Goal: Communication & Community: Ask a question

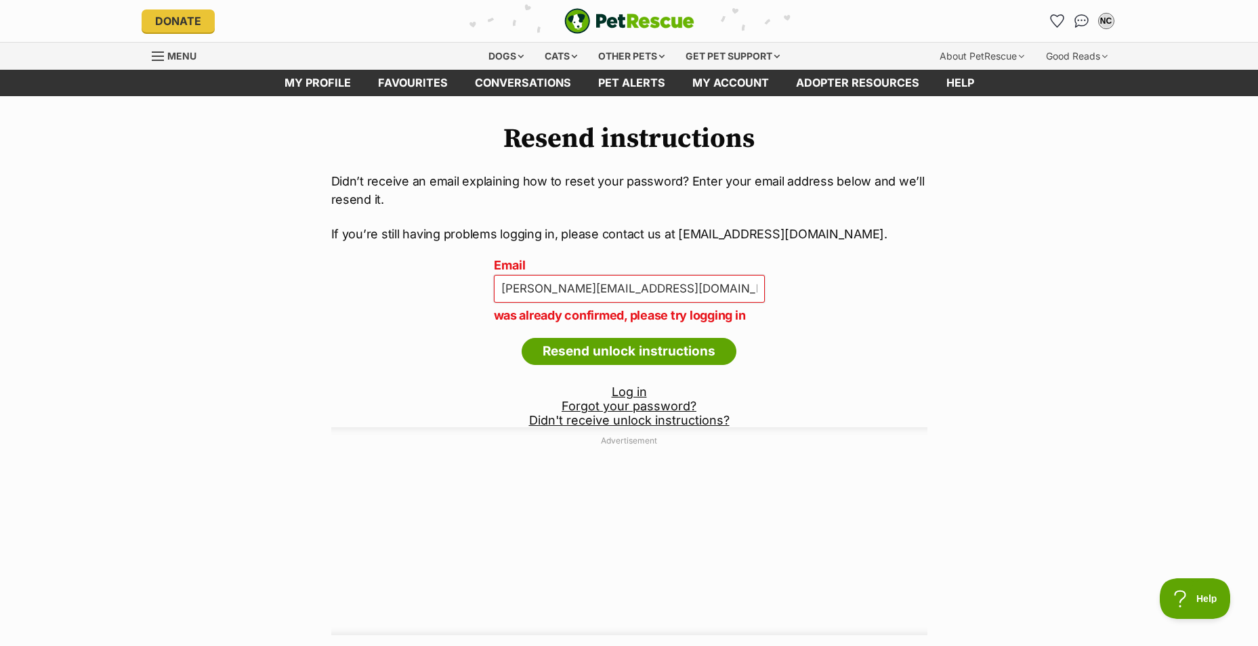
click at [635, 396] on link "Log in" at bounding box center [629, 392] width 35 height 14
click at [1105, 22] on div "NC" at bounding box center [1107, 21] width 18 height 18
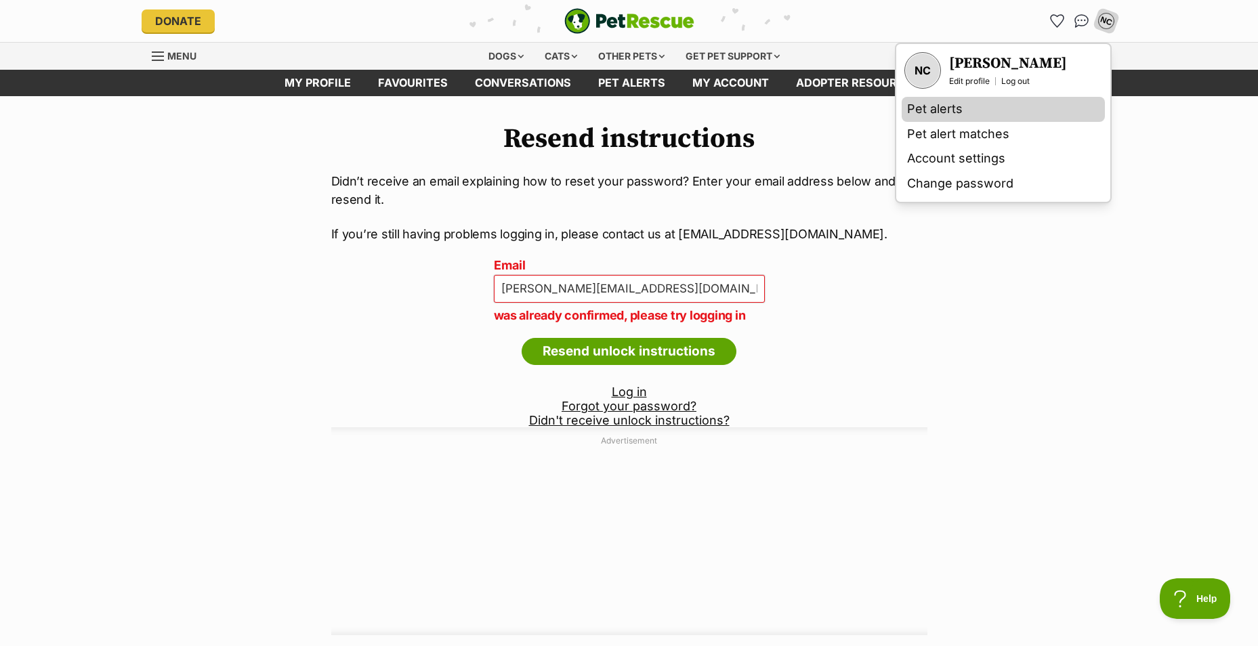
click at [947, 110] on link "Pet alerts" at bounding box center [1003, 109] width 203 height 25
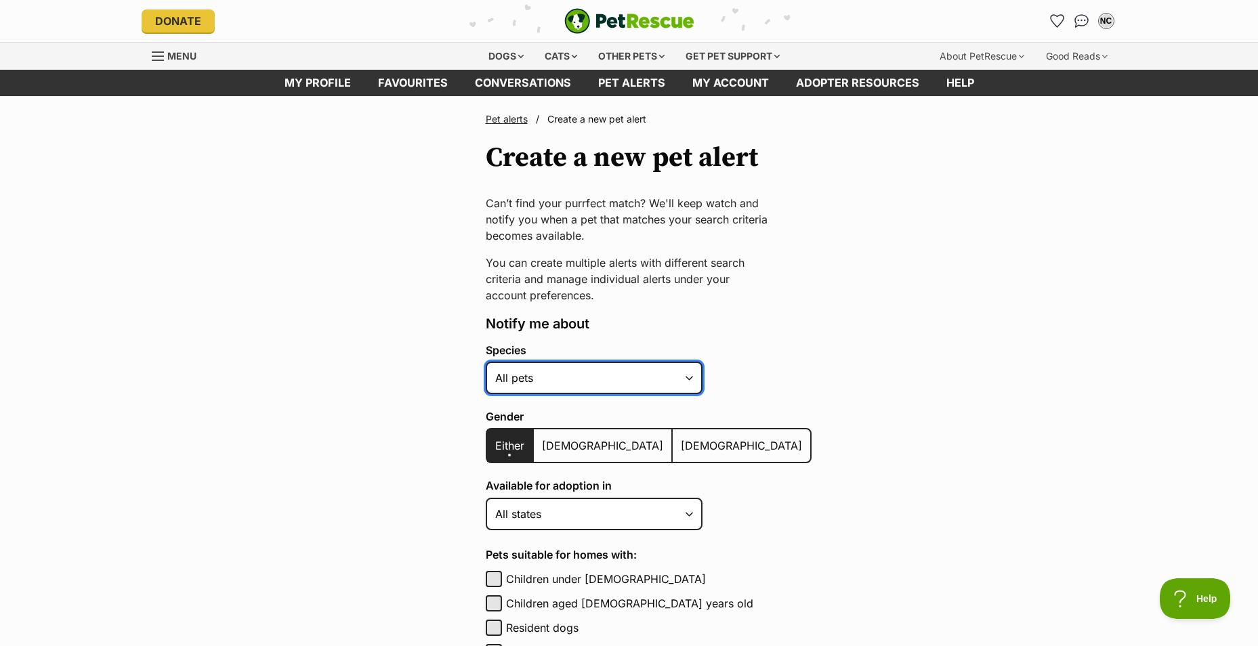
click at [550, 385] on select "Alpaca Bird Cat Chicken Cow Dog Donkey Duck Ferret Fish Goat Goose Guinea Fowl …" at bounding box center [594, 378] width 217 height 33
select select "5"
click at [486, 362] on select "Alpaca Bird Cat Chicken Cow Dog Donkey Duck Ferret Fish Goat Goose Guinea Fowl …" at bounding box center [594, 378] width 217 height 33
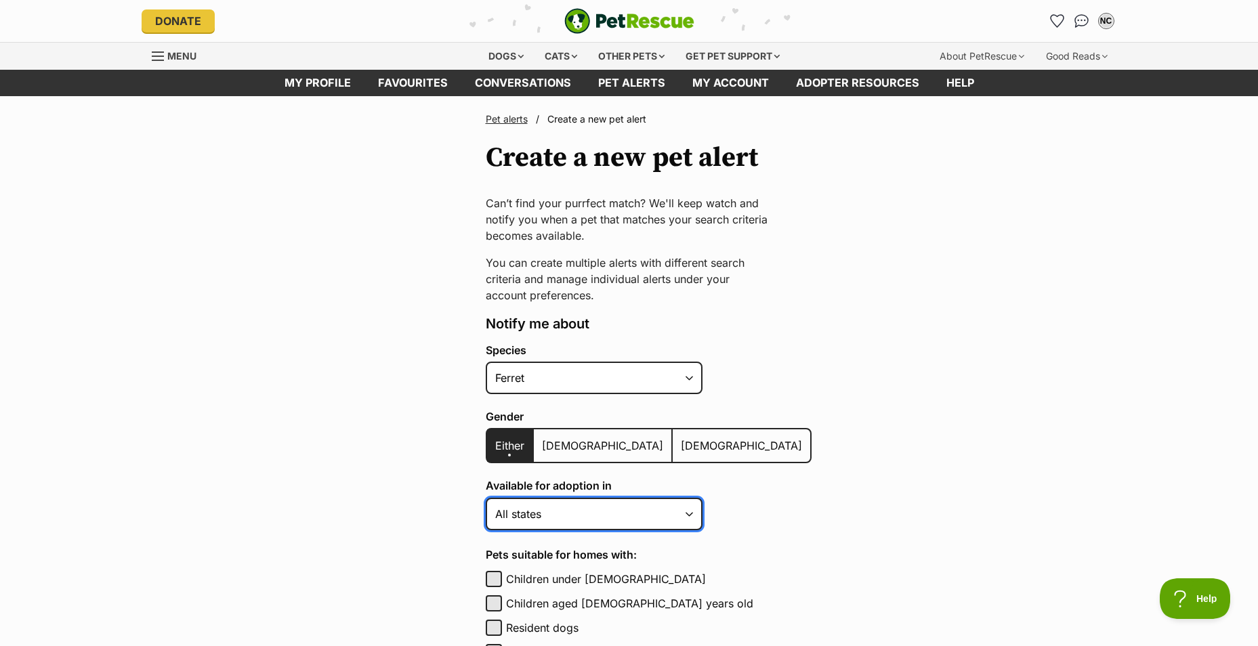
click at [530, 514] on select "Australian Capital Territory New South Wales Northern Territory Queensland Sout…" at bounding box center [594, 514] width 217 height 33
select select "1"
click at [486, 498] on select "Australian Capital Territory New South Wales Northern Territory Queensland Sout…" at bounding box center [594, 514] width 217 height 33
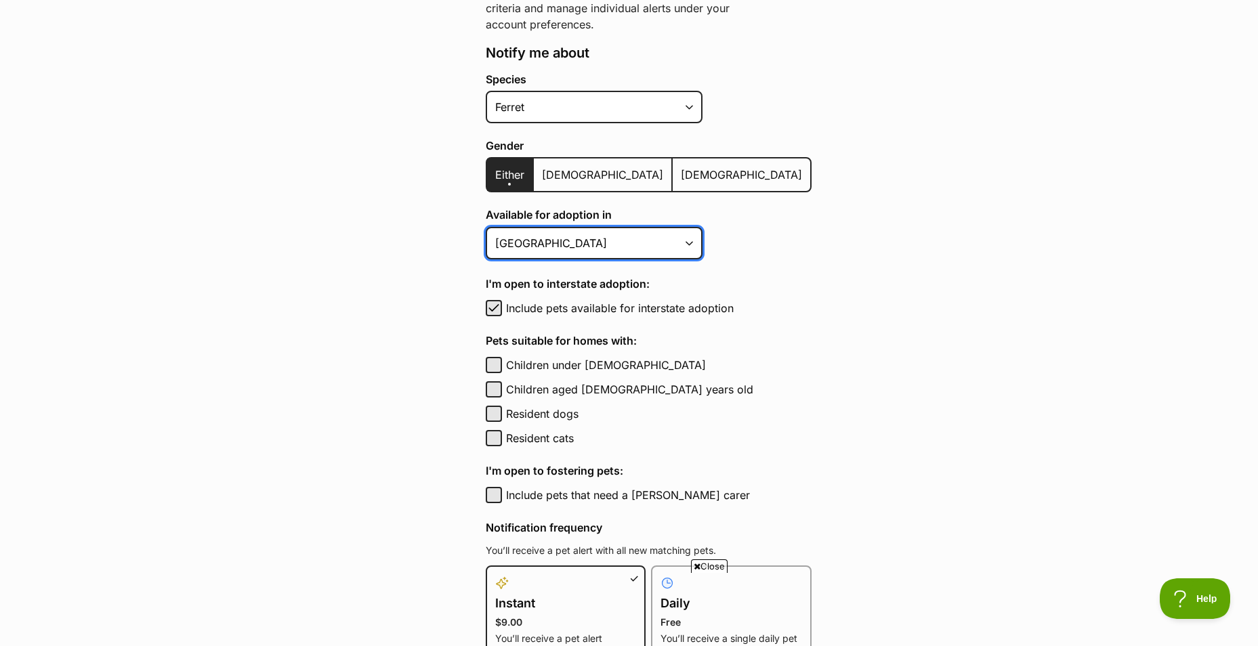
scroll to position [339, 0]
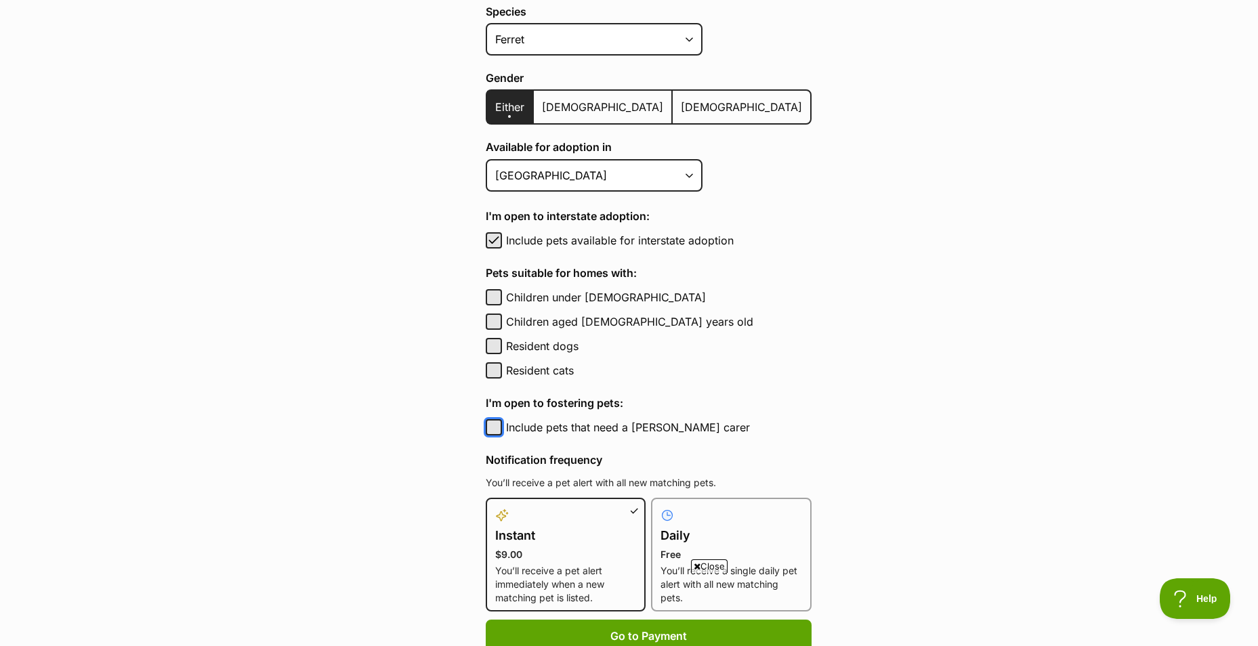
drag, startPoint x: 500, startPoint y: 432, endPoint x: 785, endPoint y: 402, distance: 286.2
click at [785, 402] on main "Pet alerts / Create a new pet alert Create a new pet alert Can’t find your purr…" at bounding box center [629, 335] width 1258 height 1157
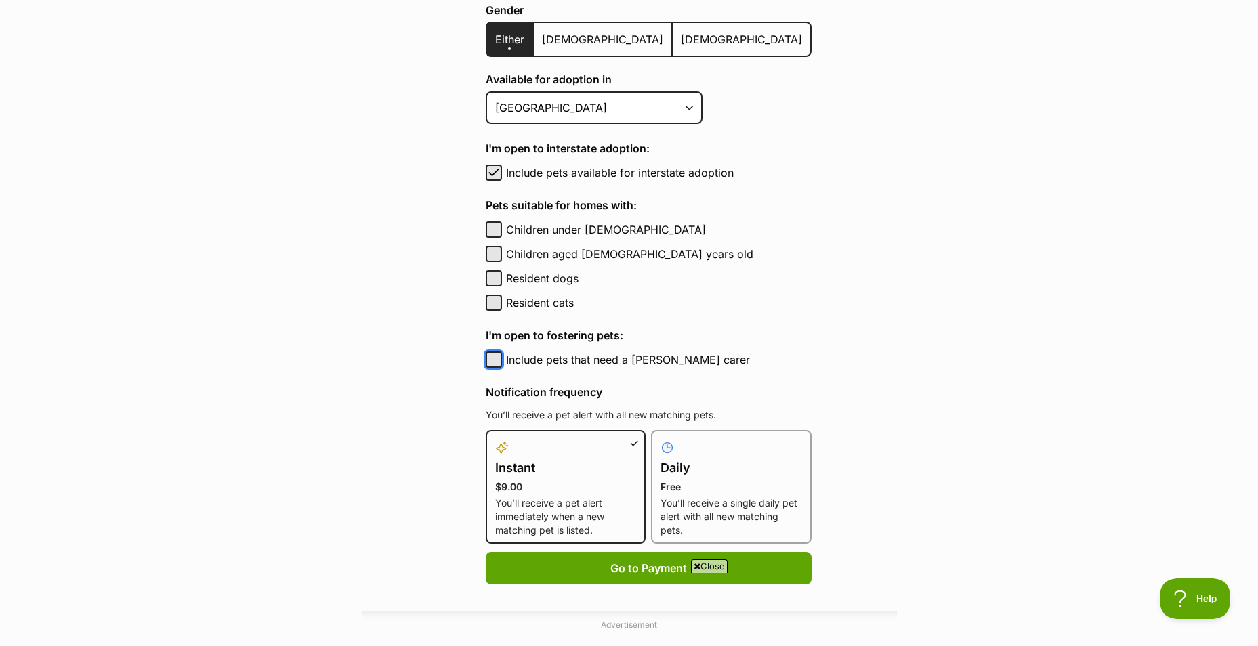
click at [497, 360] on button "Include pets that need a foster carer" at bounding box center [494, 360] width 16 height 16
checkbox input "true"
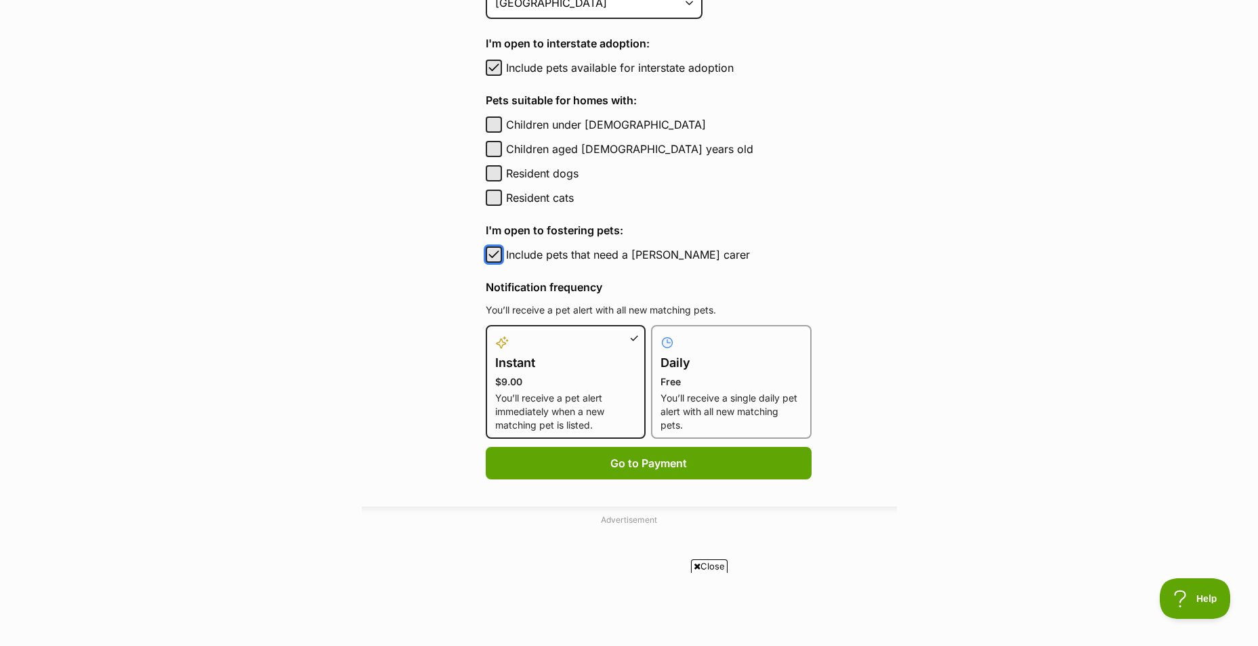
scroll to position [542, 0]
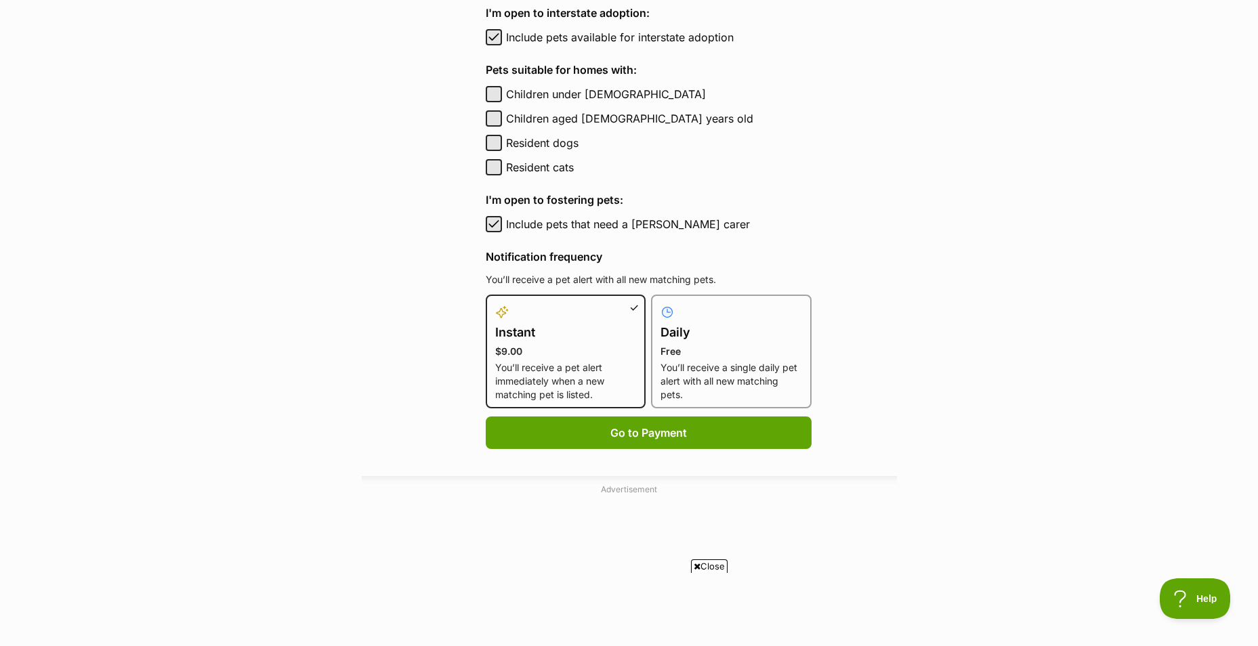
click at [702, 382] on p "You’ll receive a single daily pet alert with all new matching pets." at bounding box center [732, 381] width 142 height 41
click at [660, 304] on input "Daily Free You’ll receive a single daily pet alert with all new matching pets." at bounding box center [659, 303] width 1 height 1
radio input "true"
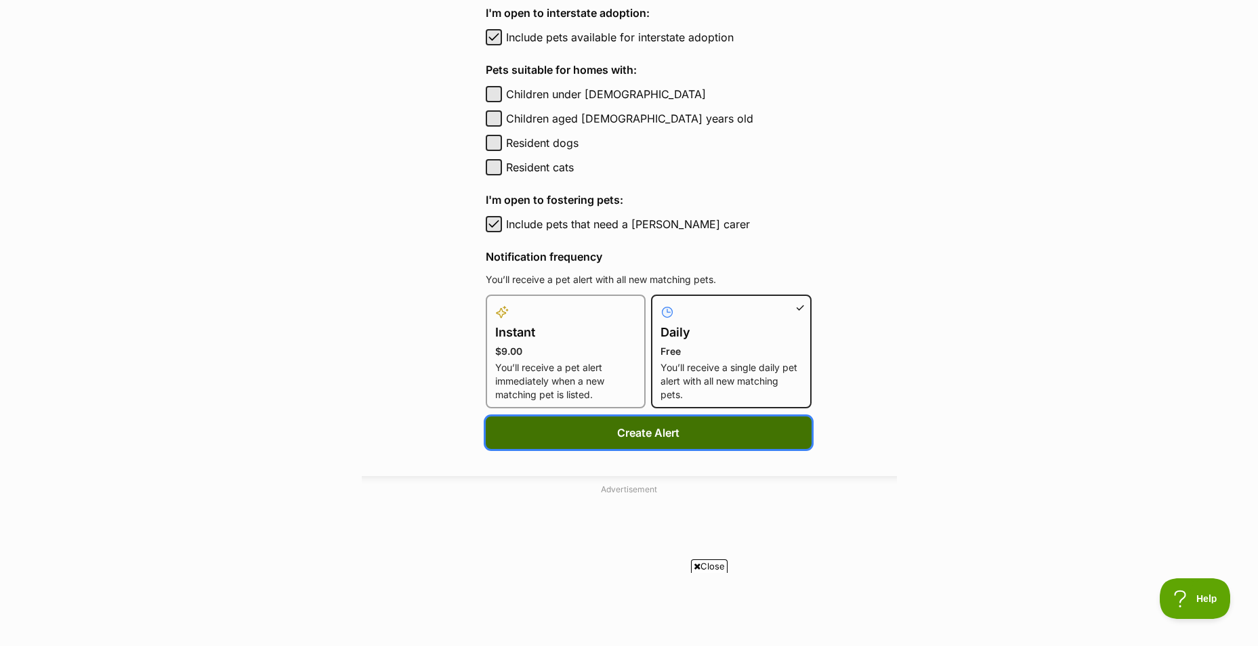
click at [615, 438] on button "Create Alert" at bounding box center [649, 433] width 326 height 33
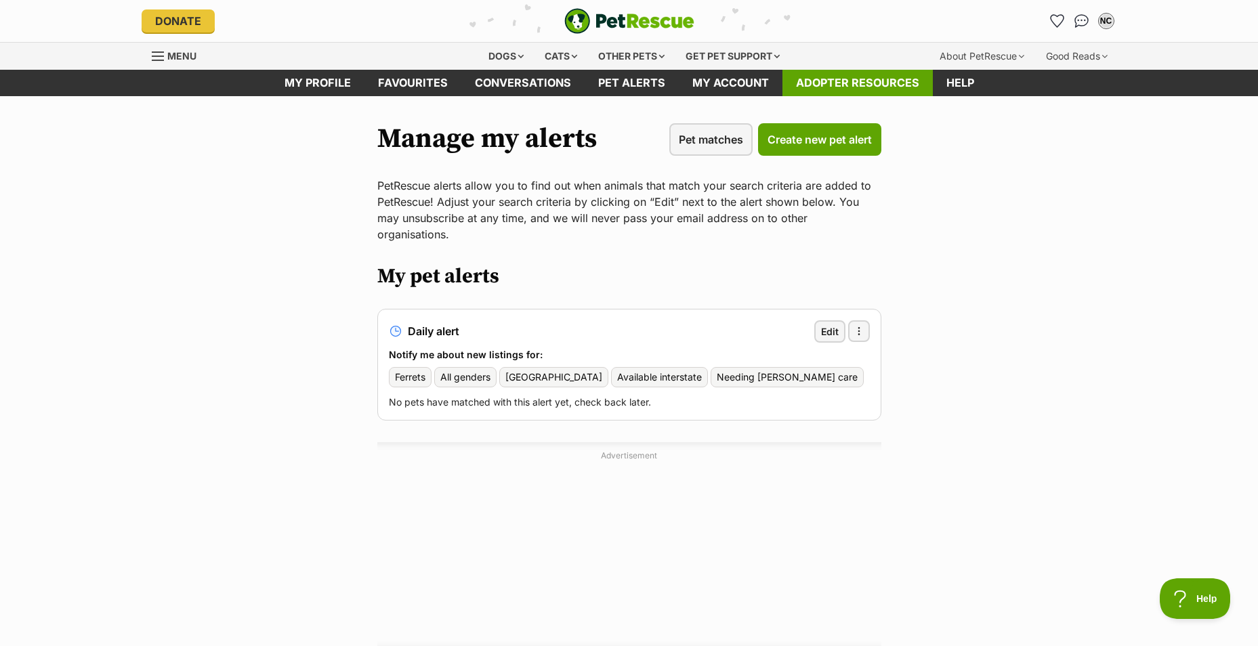
click at [844, 86] on link "Adopter resources" at bounding box center [858, 83] width 150 height 26
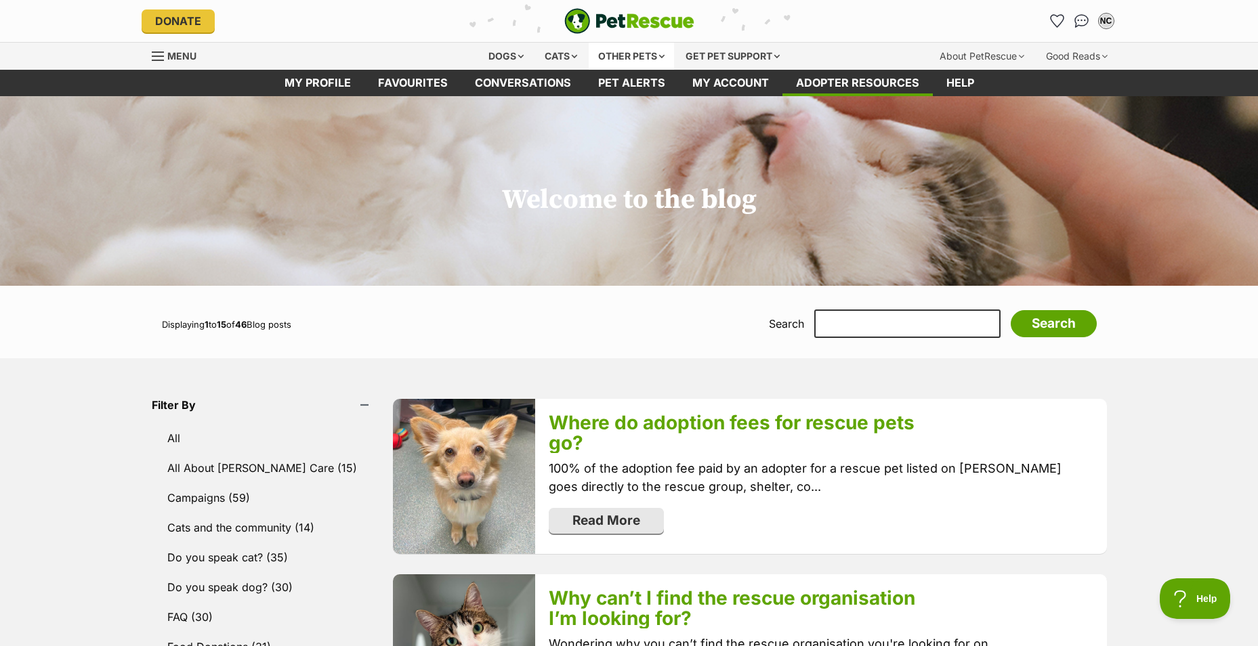
click at [651, 58] on div "Other pets" at bounding box center [631, 56] width 85 height 27
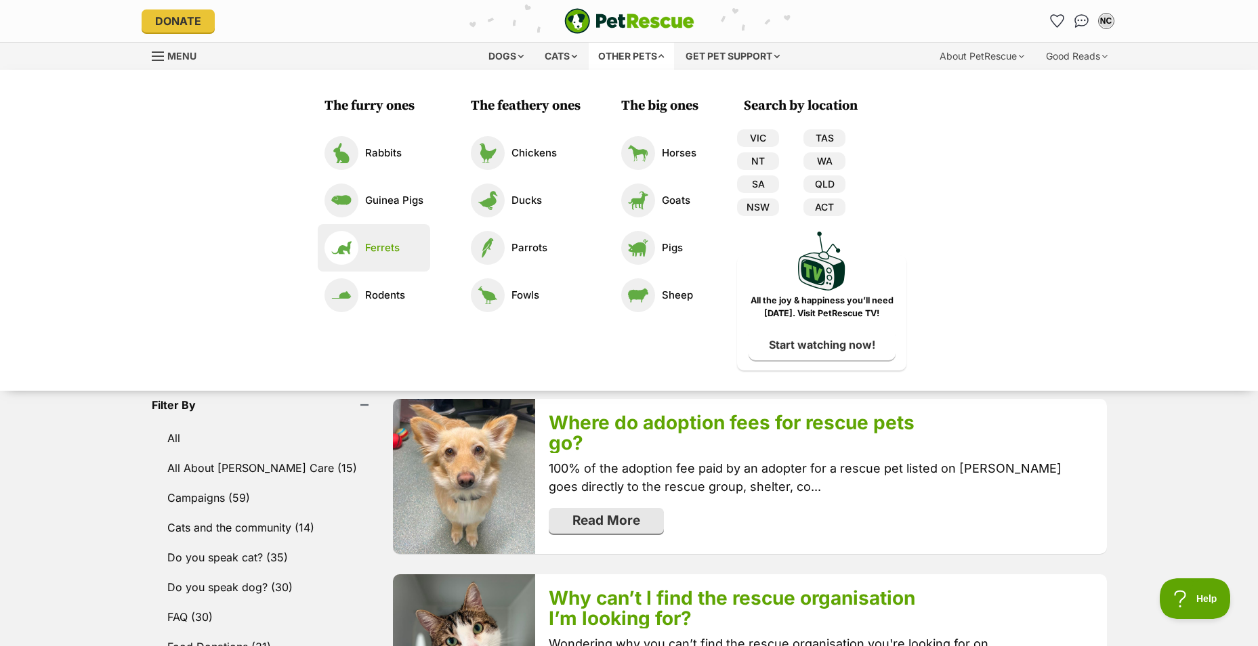
click at [382, 252] on p "Ferrets" at bounding box center [382, 249] width 35 height 16
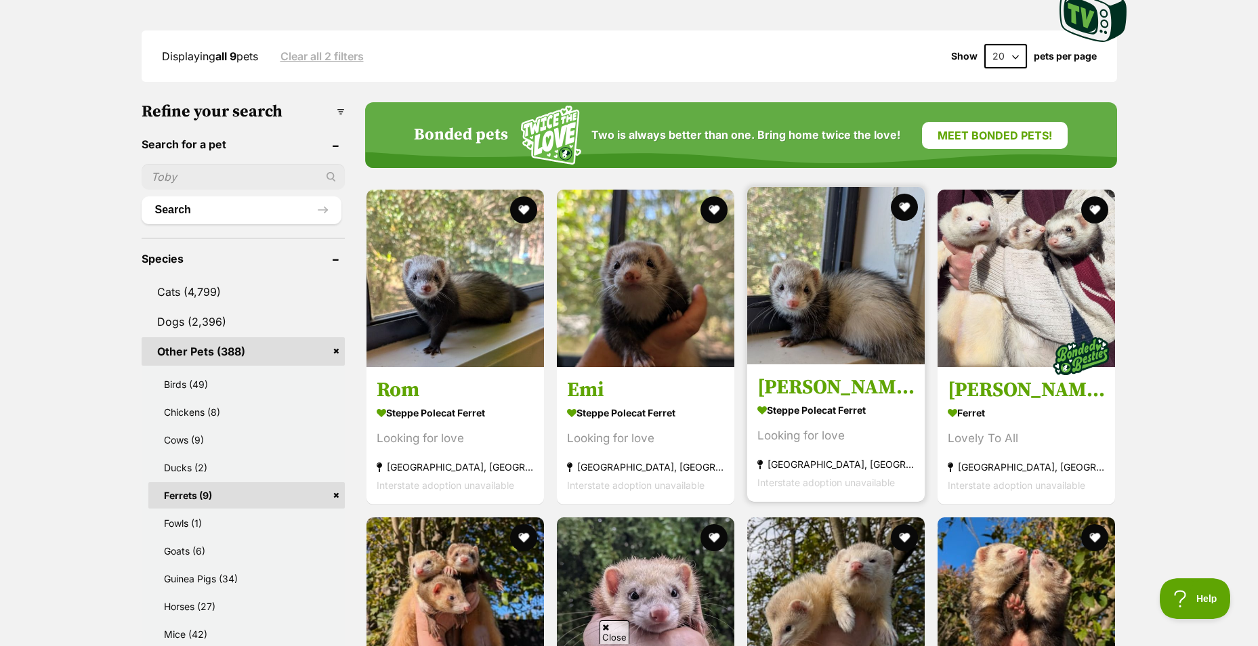
click at [865, 321] on img at bounding box center [836, 276] width 178 height 178
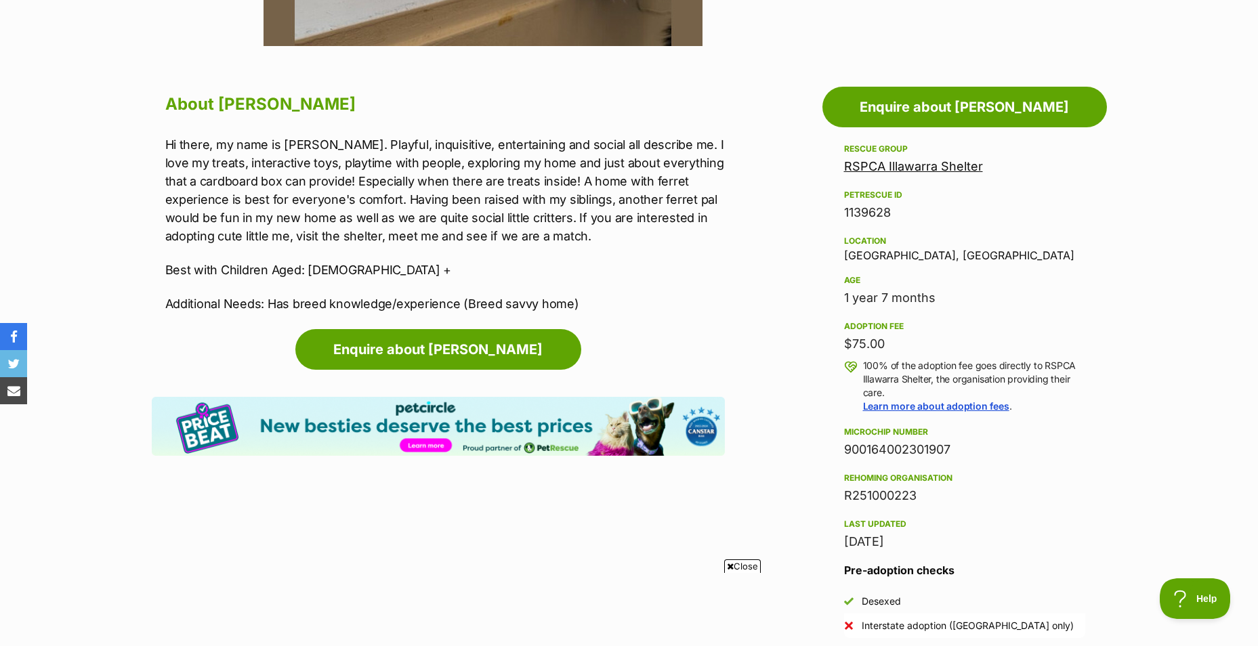
scroll to position [678, 0]
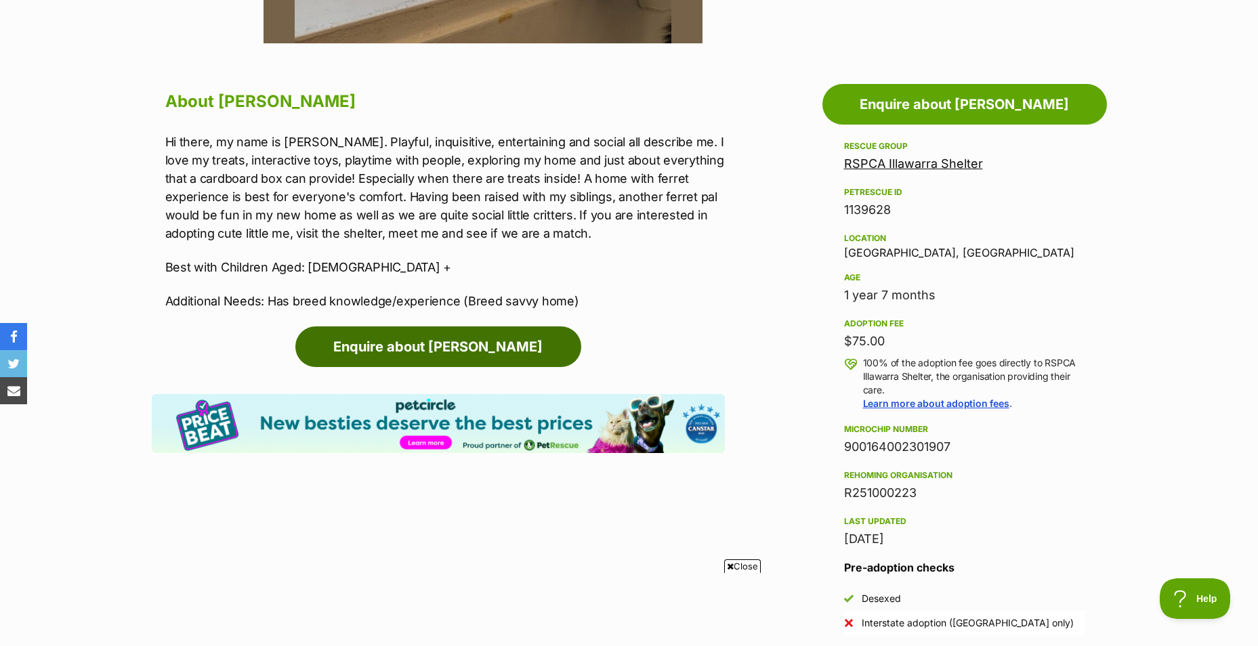
click at [472, 349] on link "Enquire about [PERSON_NAME]" at bounding box center [438, 347] width 286 height 41
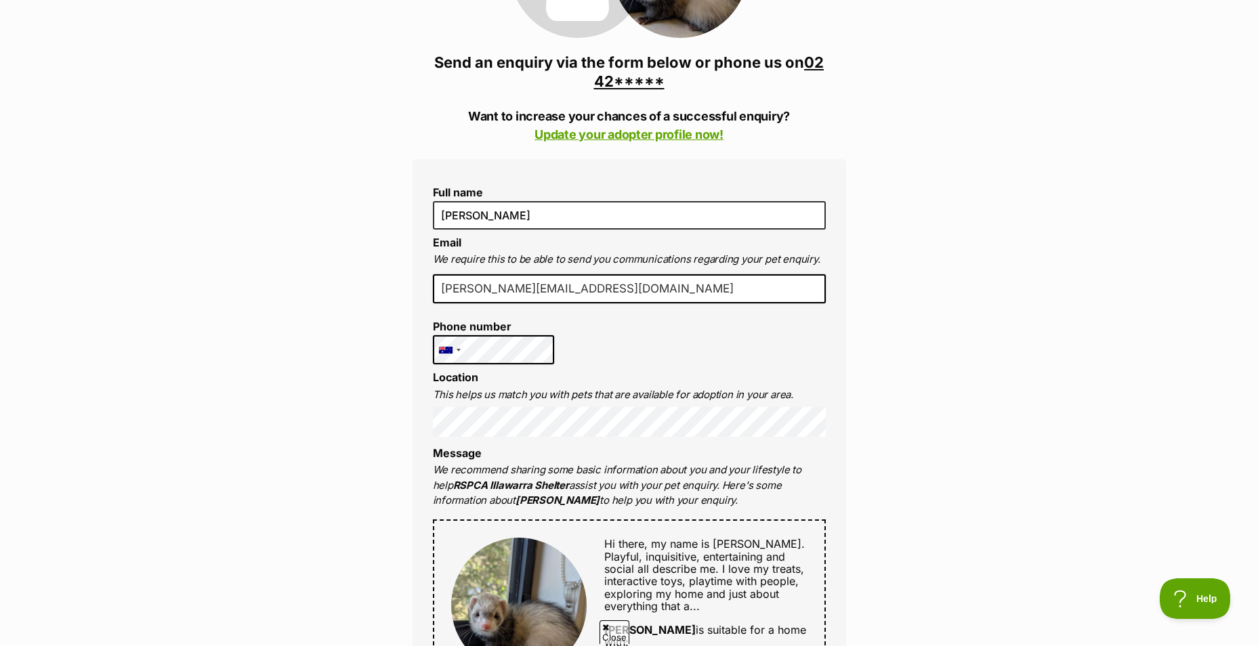
scroll to position [271, 0]
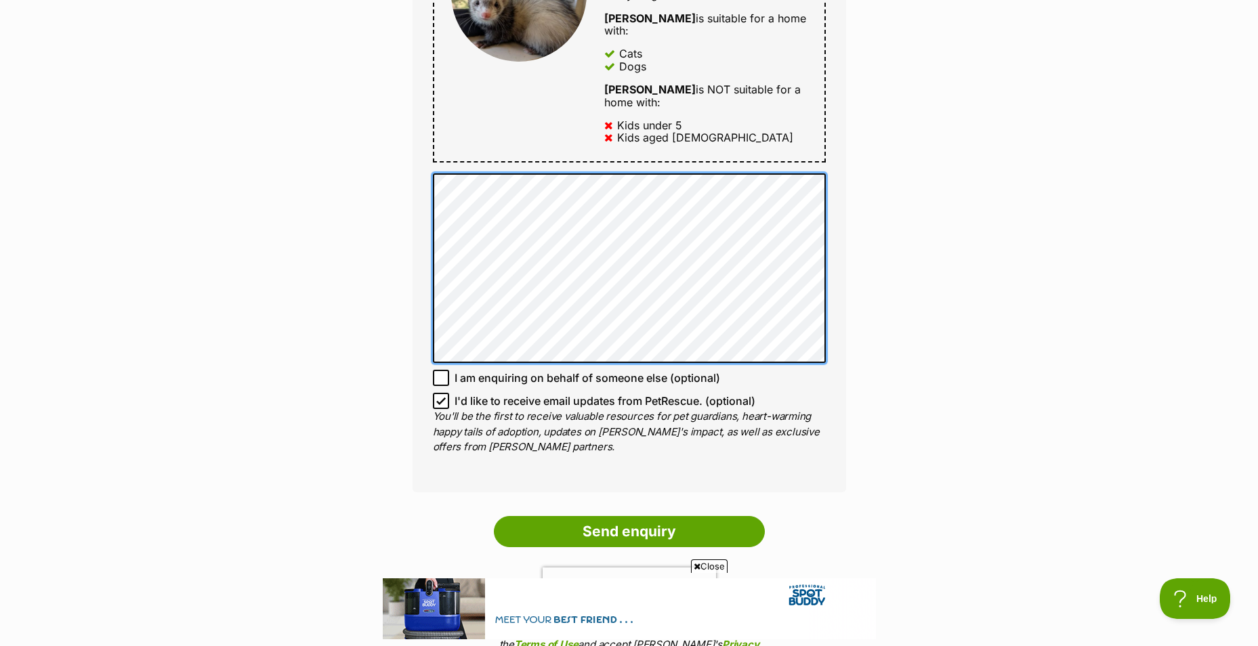
scroll to position [949, 0]
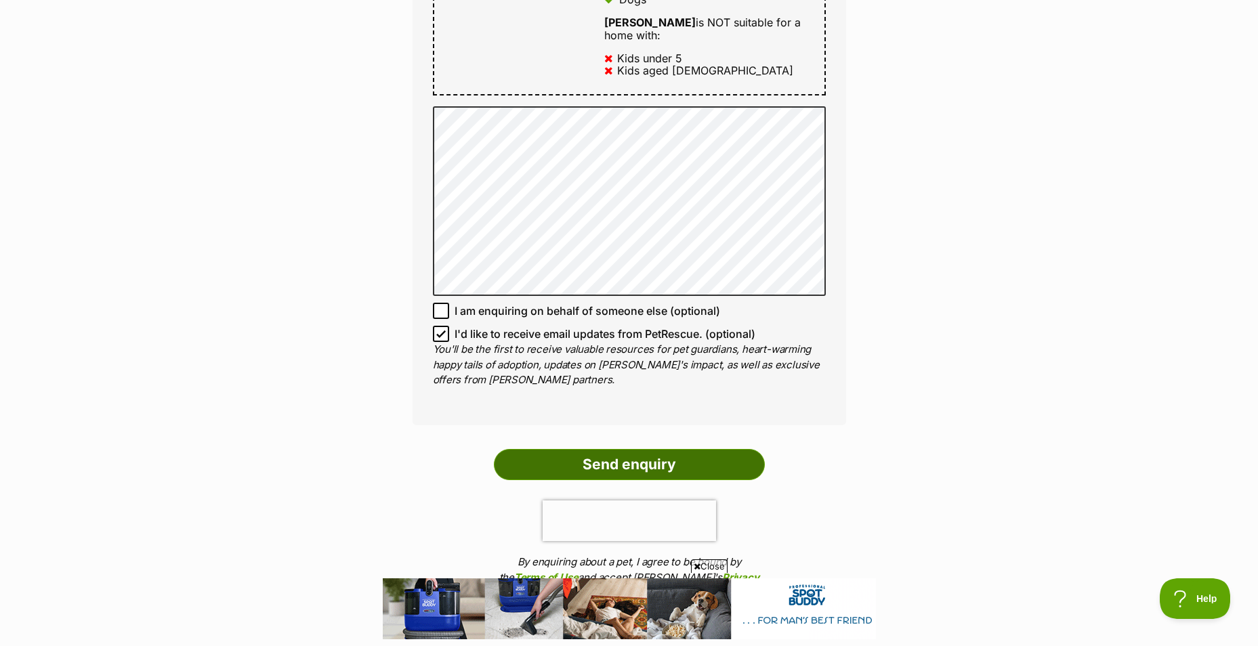
click at [638, 449] on input "Send enquiry" at bounding box center [629, 464] width 271 height 31
